Goal: Task Accomplishment & Management: Complete application form

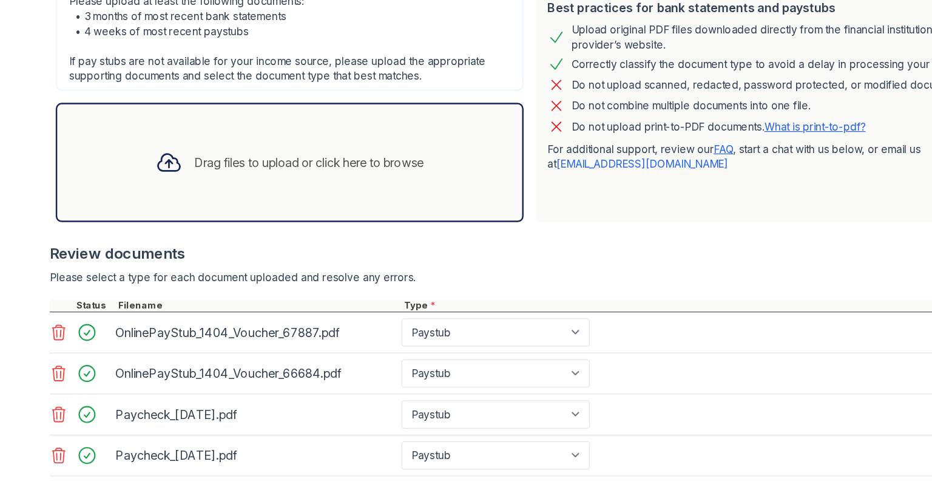
scroll to position [325, 0]
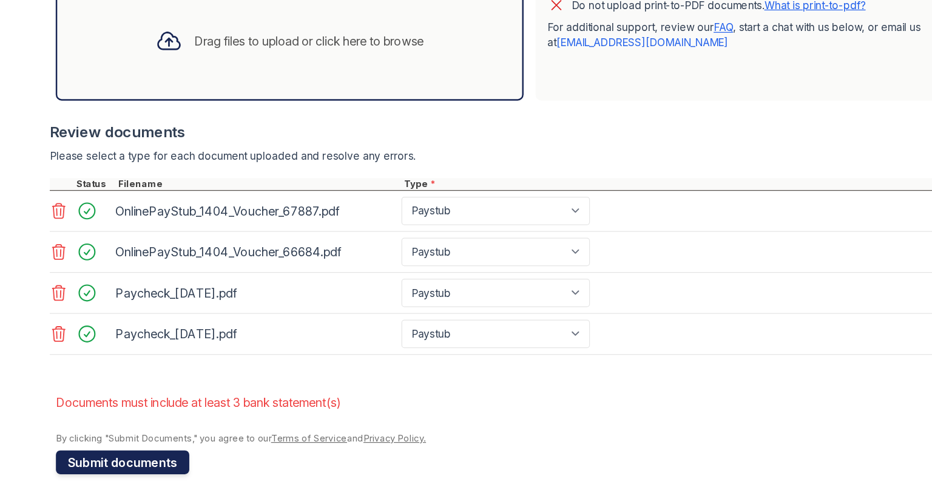
click at [144, 470] on button "Submit documents" at bounding box center [132, 468] width 109 height 19
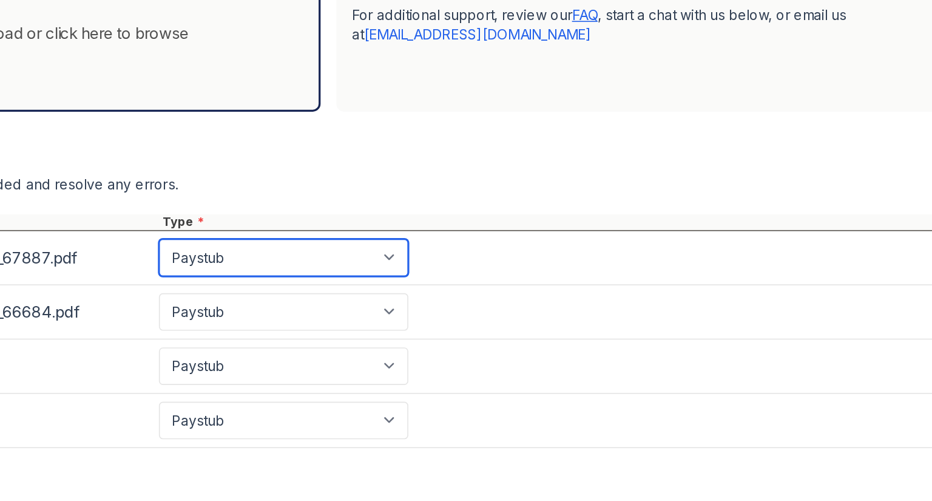
click at [501, 261] on select "Paystub Bank Statement Offer Letter Tax Documents Benefit Award Letter Investme…" at bounding box center [436, 264] width 154 height 23
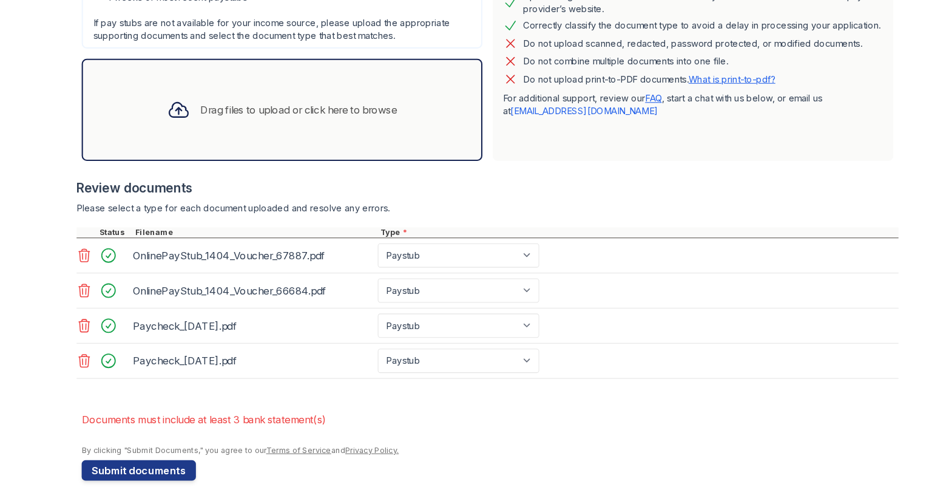
click at [76, 268] on icon at bounding box center [80, 264] width 15 height 15
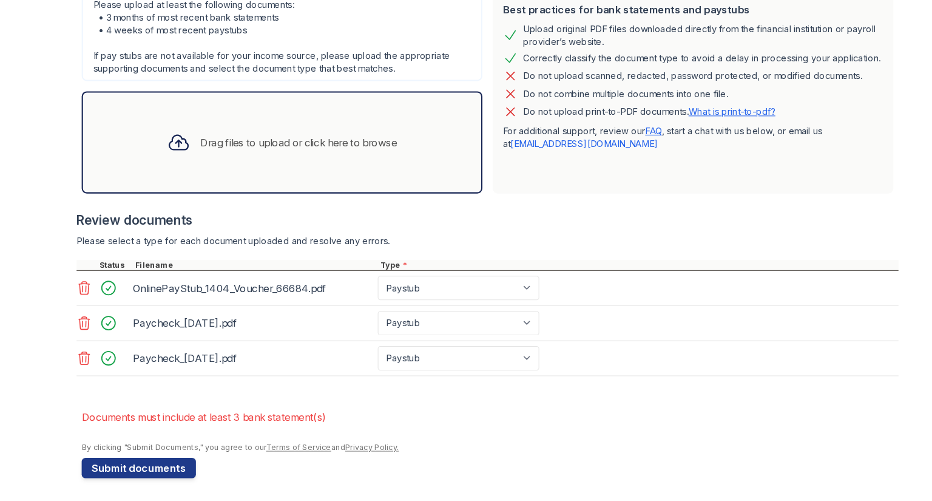
scroll to position [293, 0]
click at [76, 271] on div at bounding box center [82, 276] width 19 height 10
click at [75, 295] on icon at bounding box center [80, 297] width 10 height 12
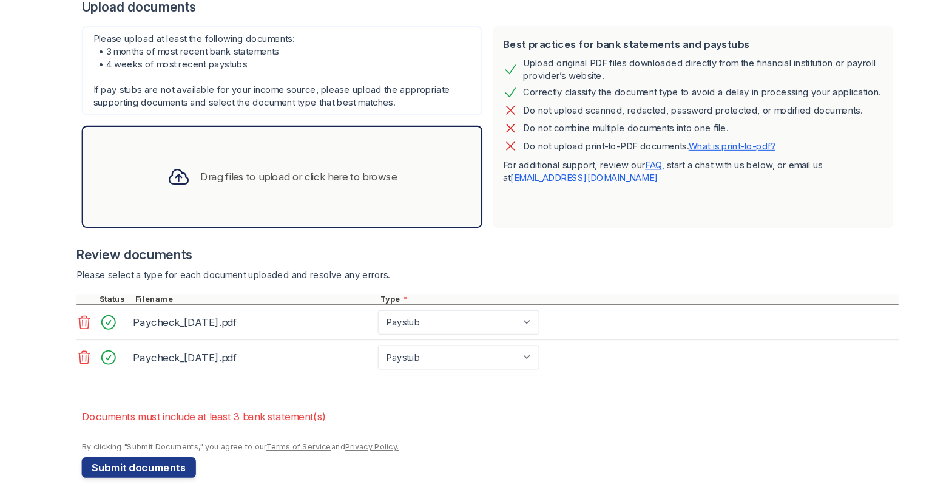
click at [73, 328] on icon at bounding box center [80, 331] width 15 height 15
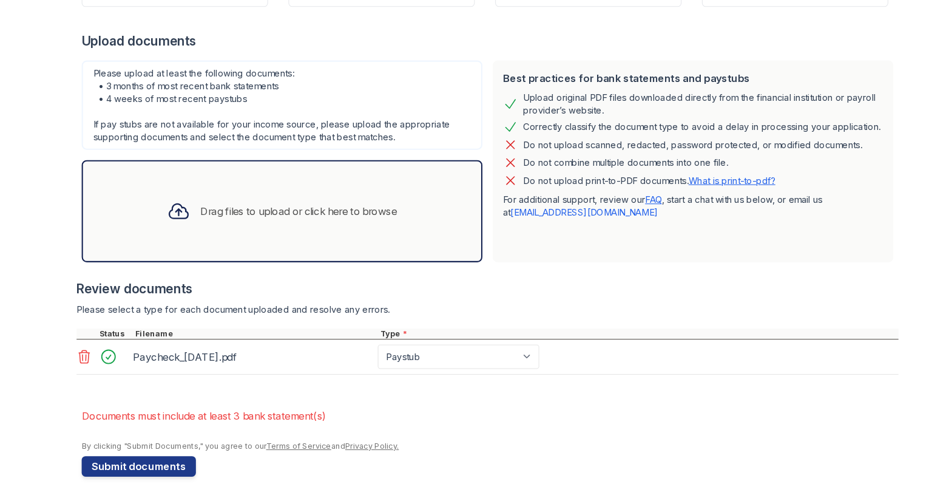
click at [76, 363] on icon at bounding box center [80, 363] width 10 height 12
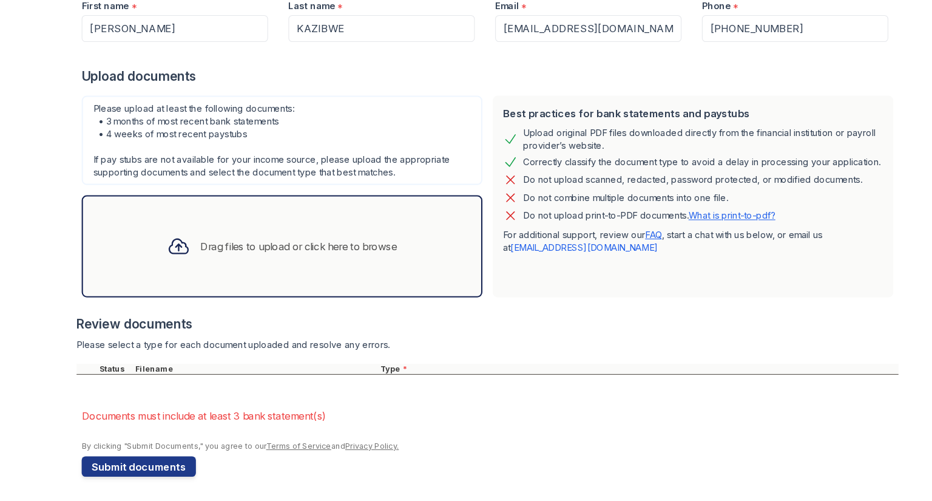
click at [191, 257] on div "Drag files to upload or click here to browse" at bounding box center [284, 258] width 187 height 15
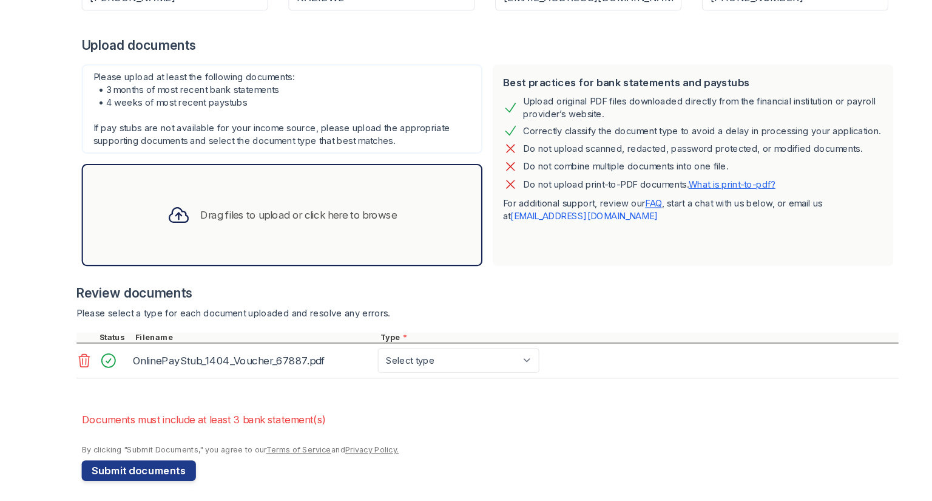
scroll to position [226, 0]
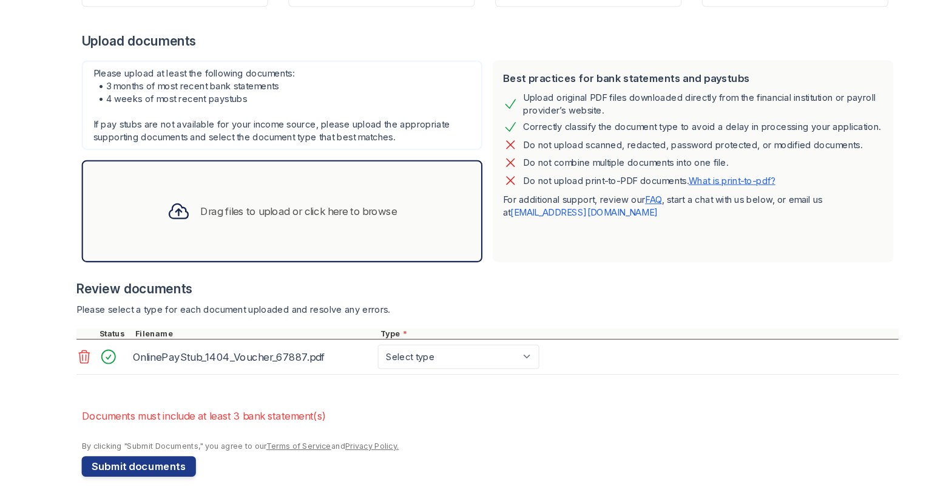
click at [167, 237] on div at bounding box center [170, 225] width 32 height 32
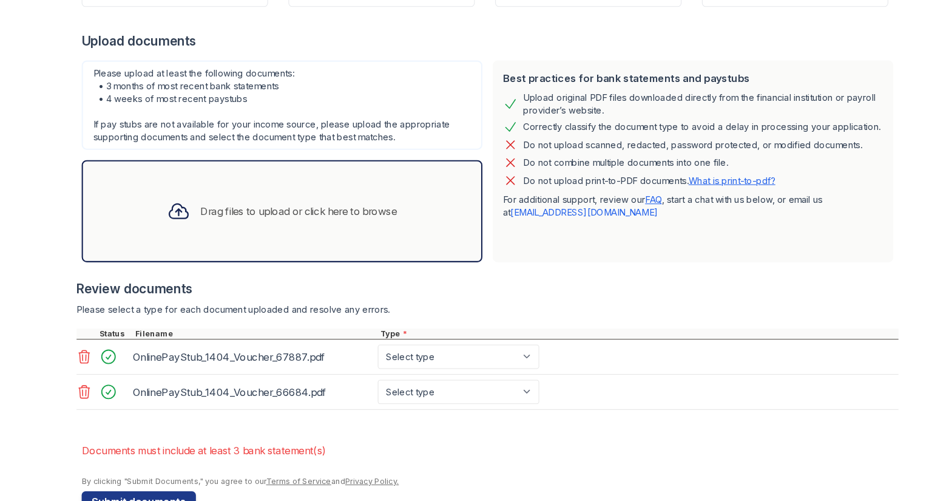
click at [260, 229] on div "Drag files to upload or click here to browse" at bounding box center [284, 225] width 187 height 15
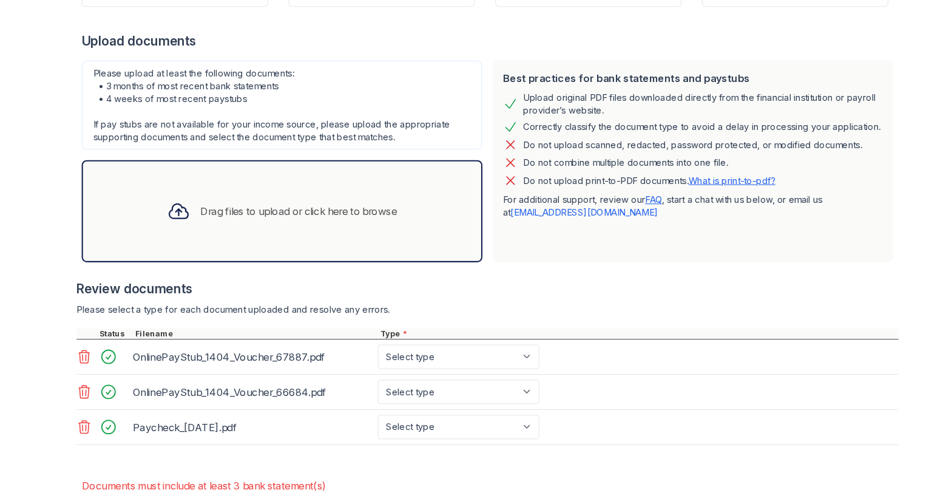
click at [260, 231] on div "Drag files to upload or click here to browse" at bounding box center [284, 225] width 187 height 15
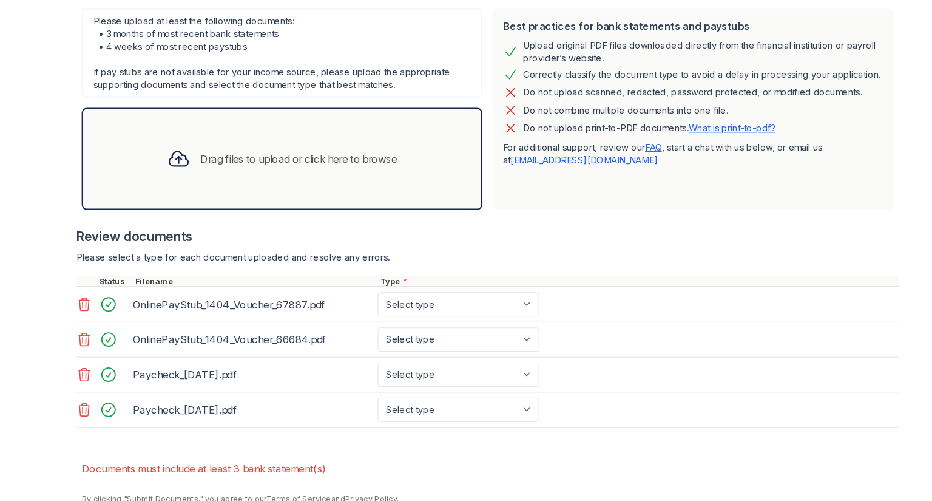
scroll to position [325, 0]
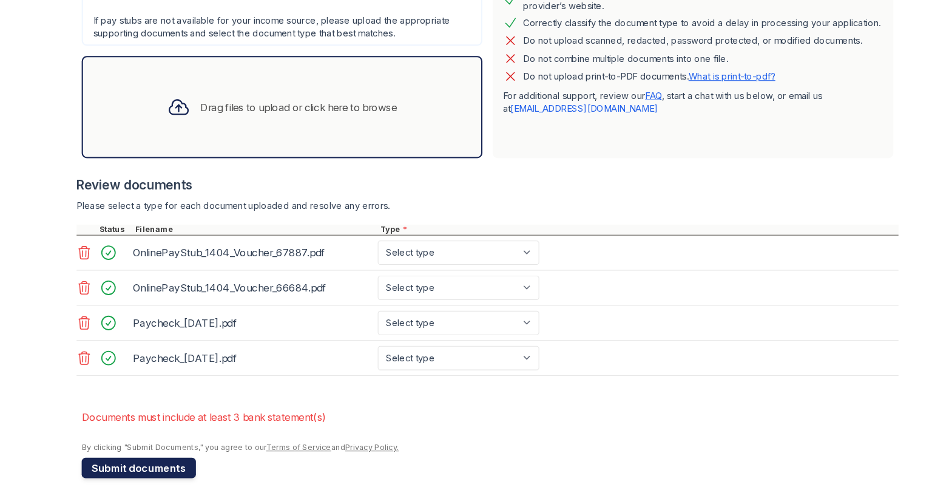
click at [119, 467] on button "Submit documents" at bounding box center [132, 468] width 109 height 19
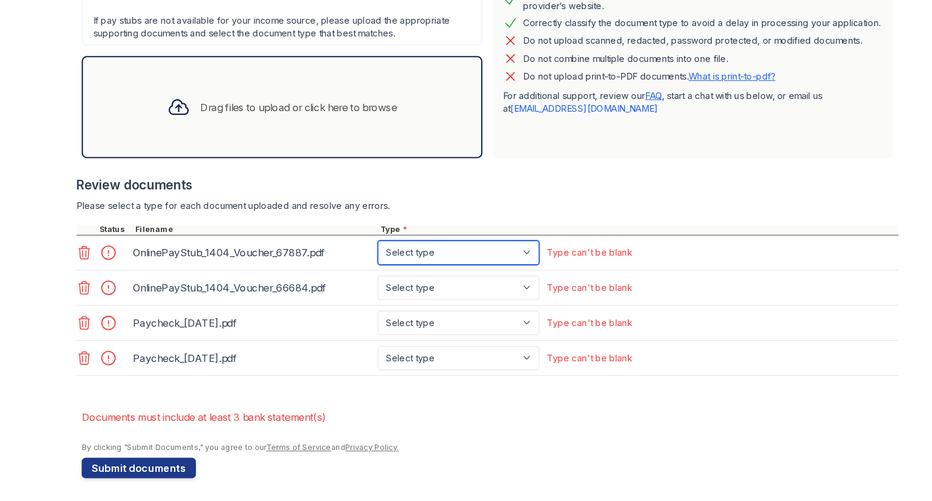
click at [497, 264] on select "Select type Paystub Bank Statement Offer Letter Tax Documents Benefit Award Let…" at bounding box center [436, 264] width 154 height 23
click at [501, 256] on select "Select type Paystub Bank Statement Offer Letter Tax Documents Benefit Award Let…" at bounding box center [436, 264] width 154 height 23
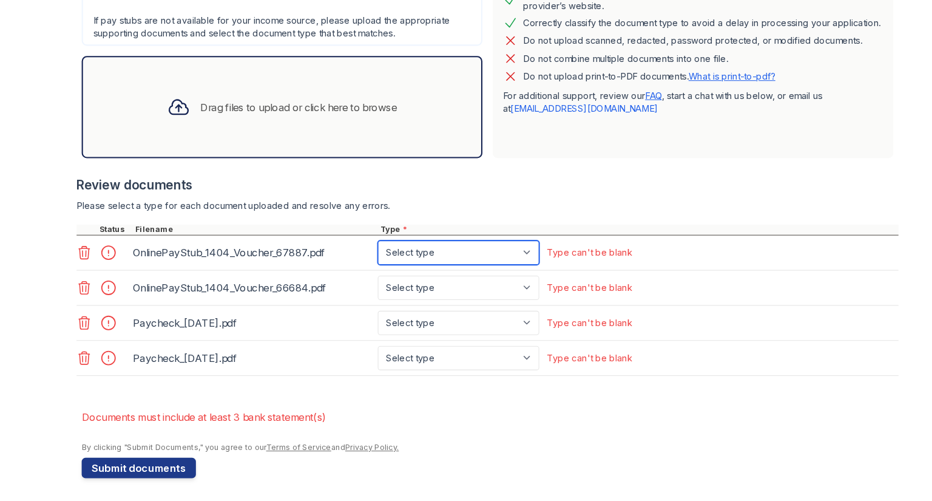
click at [501, 256] on select "Select type Paystub Bank Statement Offer Letter Tax Documents Benefit Award Let…" at bounding box center [436, 264] width 154 height 23
click at [501, 257] on select "Select type Paystub Bank Statement Offer Letter Tax Documents Benefit Award Let…" at bounding box center [436, 264] width 154 height 23
select select "paystub"
click at [359, 253] on select "Select type Paystub Bank Statement Offer Letter Tax Documents Benefit Award Let…" at bounding box center [436, 264] width 154 height 23
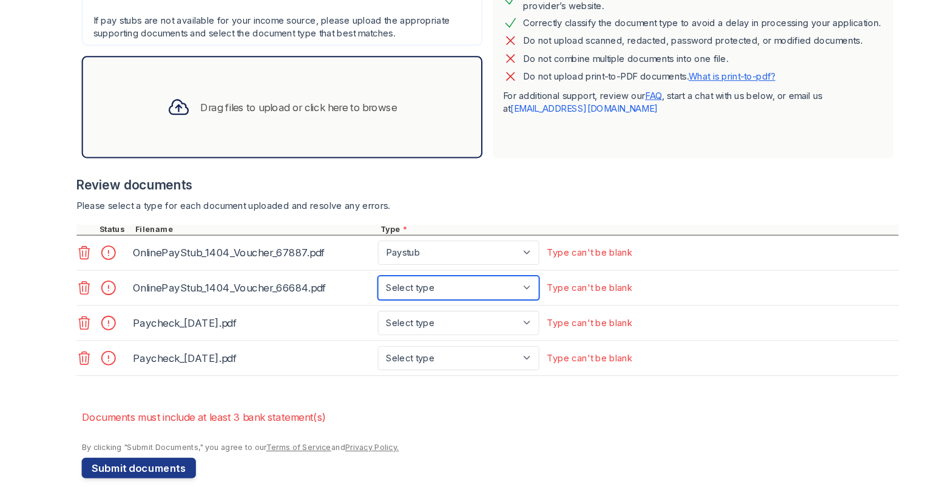
click at [498, 297] on select "Select type Paystub Bank Statement Offer Letter Tax Documents Benefit Award Let…" at bounding box center [436, 297] width 154 height 23
click at [498, 296] on select "Select type Paystub Bank Statement Offer Letter Tax Documents Benefit Award Let…" at bounding box center [436, 297] width 154 height 23
select select "paystub"
click at [359, 286] on select "Select type Paystub Bank Statement Offer Letter Tax Documents Benefit Award Let…" at bounding box center [436, 297] width 154 height 23
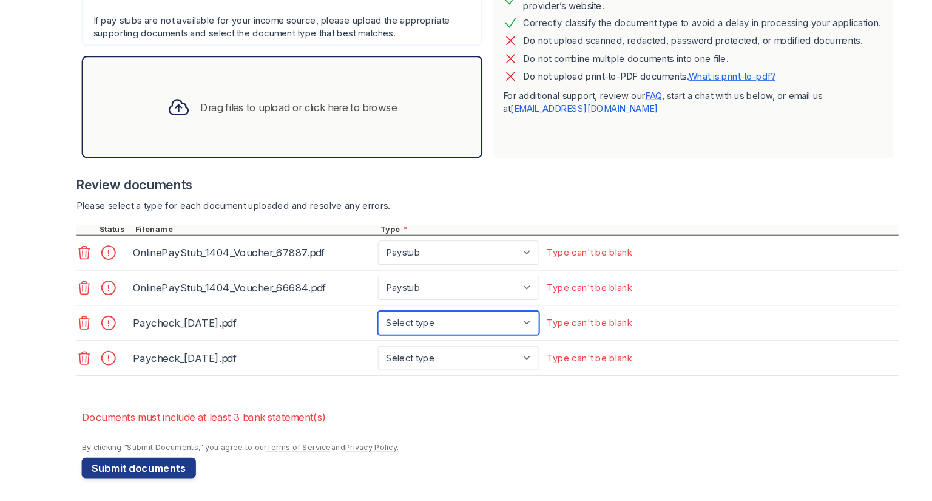
click at [500, 329] on select "Select type Paystub Bank Statement Offer Letter Tax Documents Benefit Award Let…" at bounding box center [436, 331] width 154 height 23
select select "paystub"
click at [359, 320] on select "Select type Paystub Bank Statement Offer Letter Tax Documents Benefit Award Let…" at bounding box center [436, 331] width 154 height 23
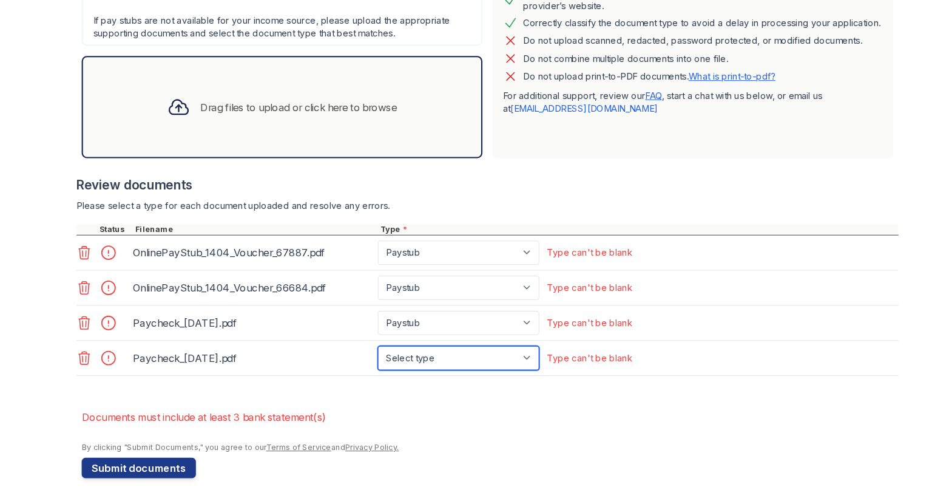
click at [495, 359] on select "Select type Paystub Bank Statement Offer Letter Tax Documents Benefit Award Let…" at bounding box center [436, 364] width 154 height 23
select select "paystub"
click at [359, 353] on select "Select type Paystub Bank Statement Offer Letter Tax Documents Benefit Award Let…" at bounding box center [436, 364] width 154 height 23
click at [464, 400] on form "Application information Property * [PERSON_NAME] Unit number * 20 Target move i…" at bounding box center [466, 145] width 777 height 668
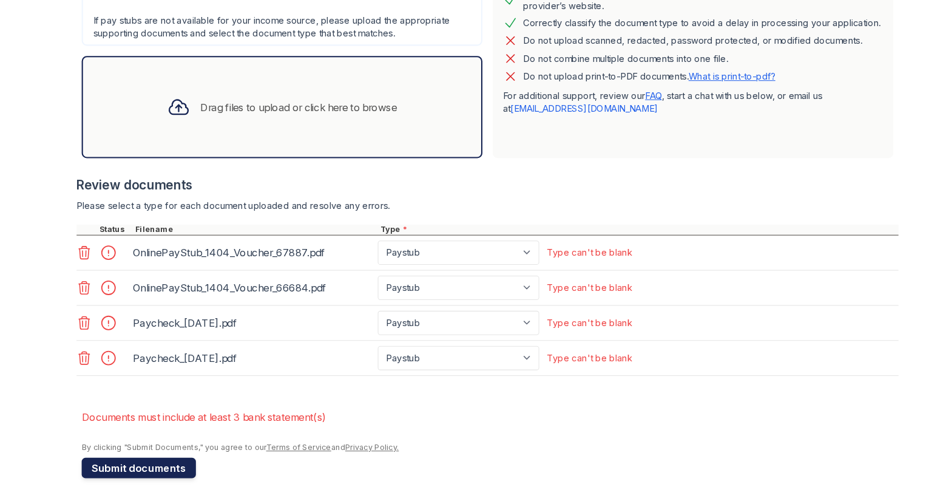
click at [123, 469] on button "Submit documents" at bounding box center [132, 468] width 109 height 19
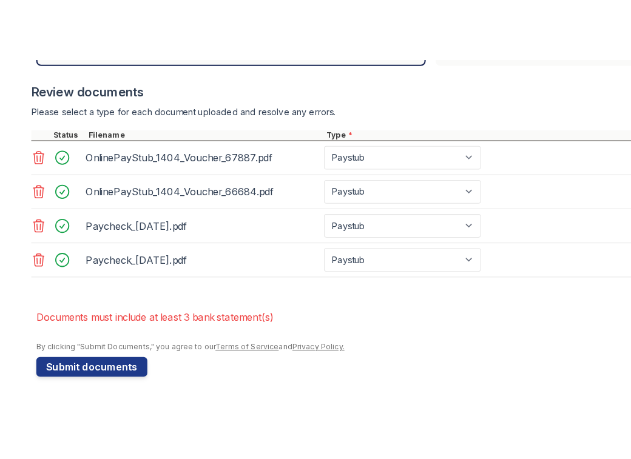
scroll to position [0, 0]
